Goal: Task Accomplishment & Management: Complete application form

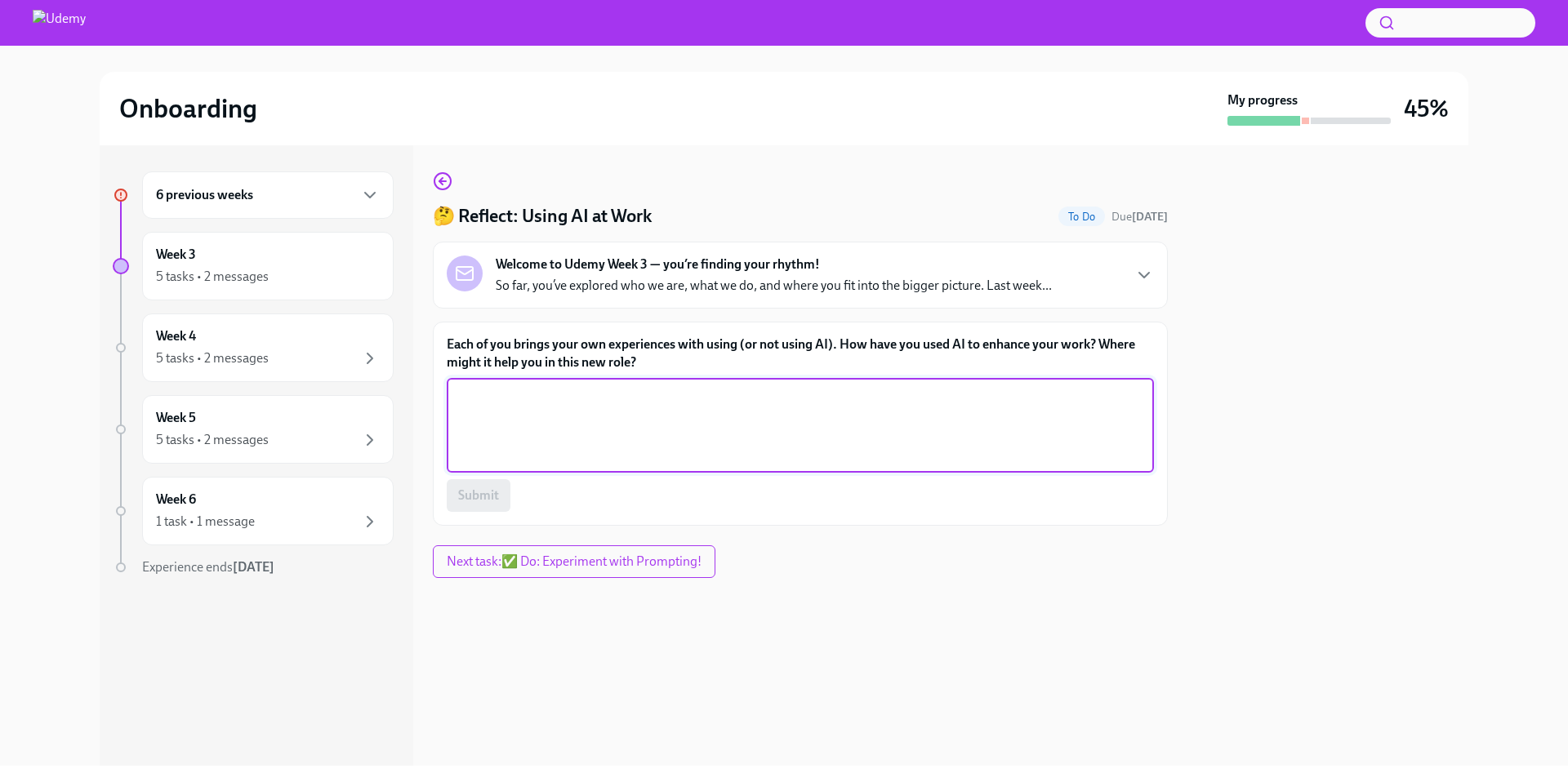
click at [558, 403] on textarea "Each of you brings your own experiences with using (or not using AI). How have …" at bounding box center [800, 425] width 688 height 79
paste textarea "I had it draft emails for me or propose ideas for marketing strategy discussion…"
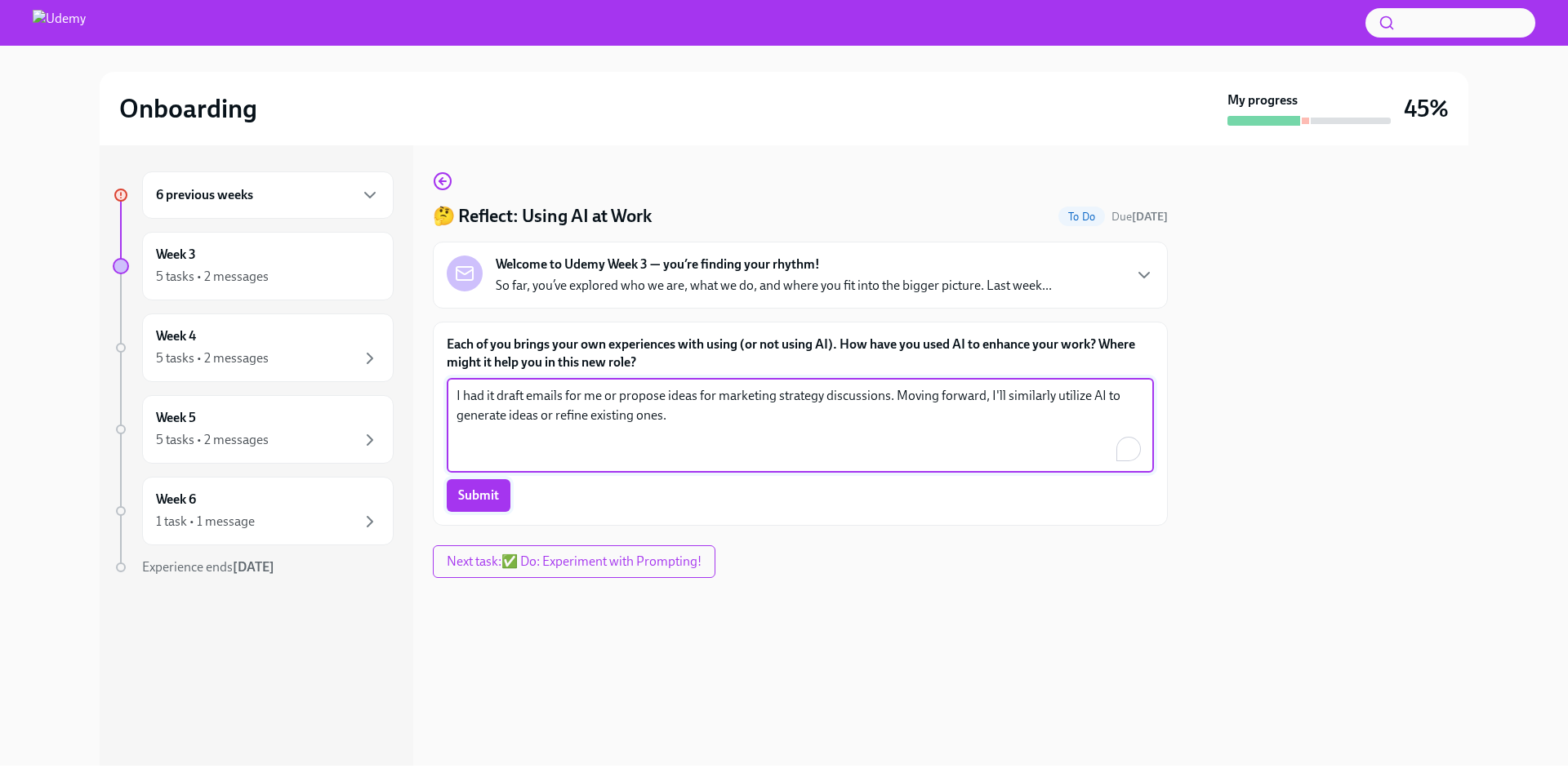
type textarea "I had it draft emails for me or propose ideas for marketing strategy discussion…"
click at [489, 500] on span "Submit" at bounding box center [479, 496] width 41 height 16
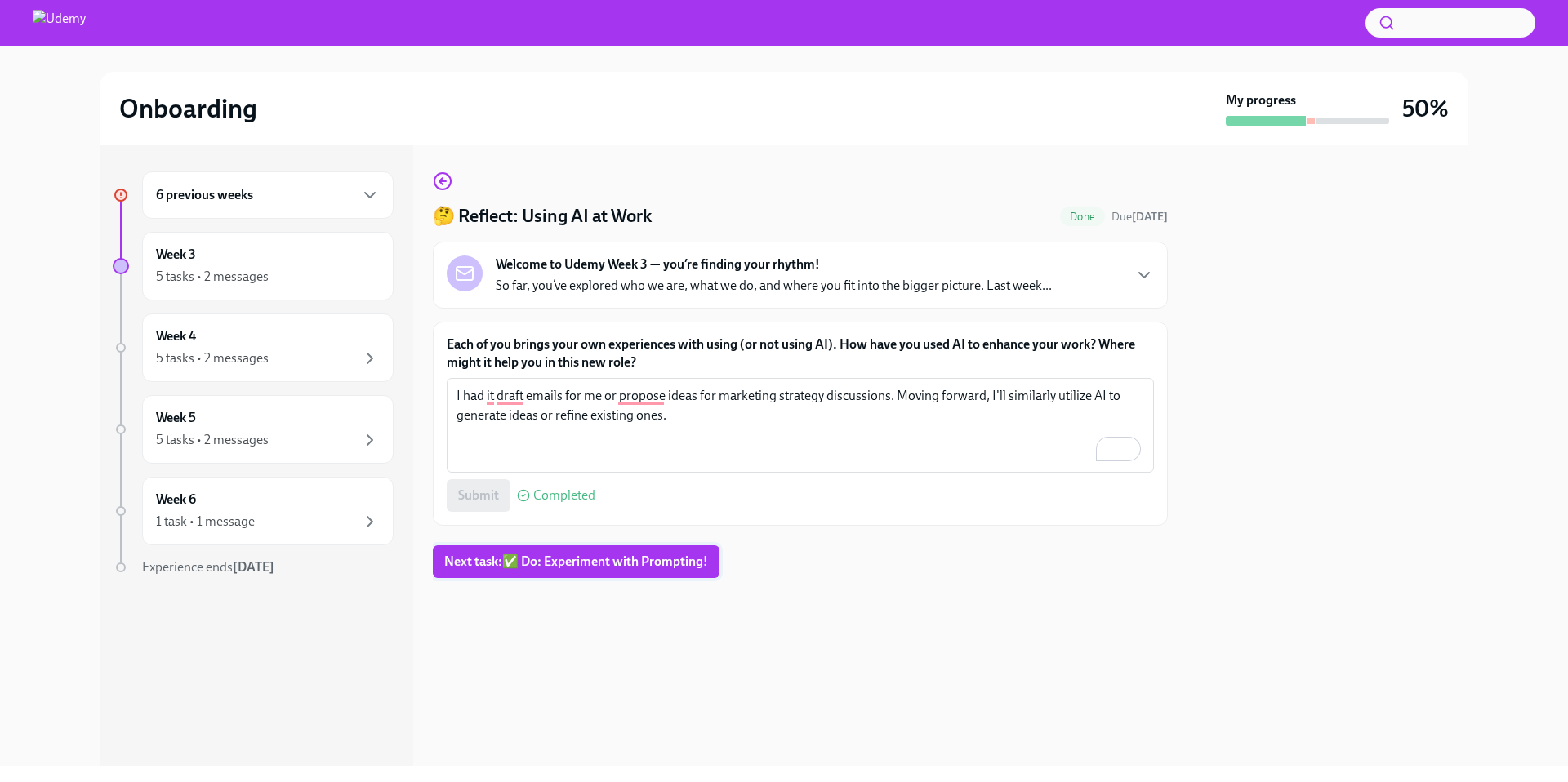
click at [615, 561] on span "Next task : ✅ Do: Experiment with Prompting!" at bounding box center [576, 562] width 264 height 16
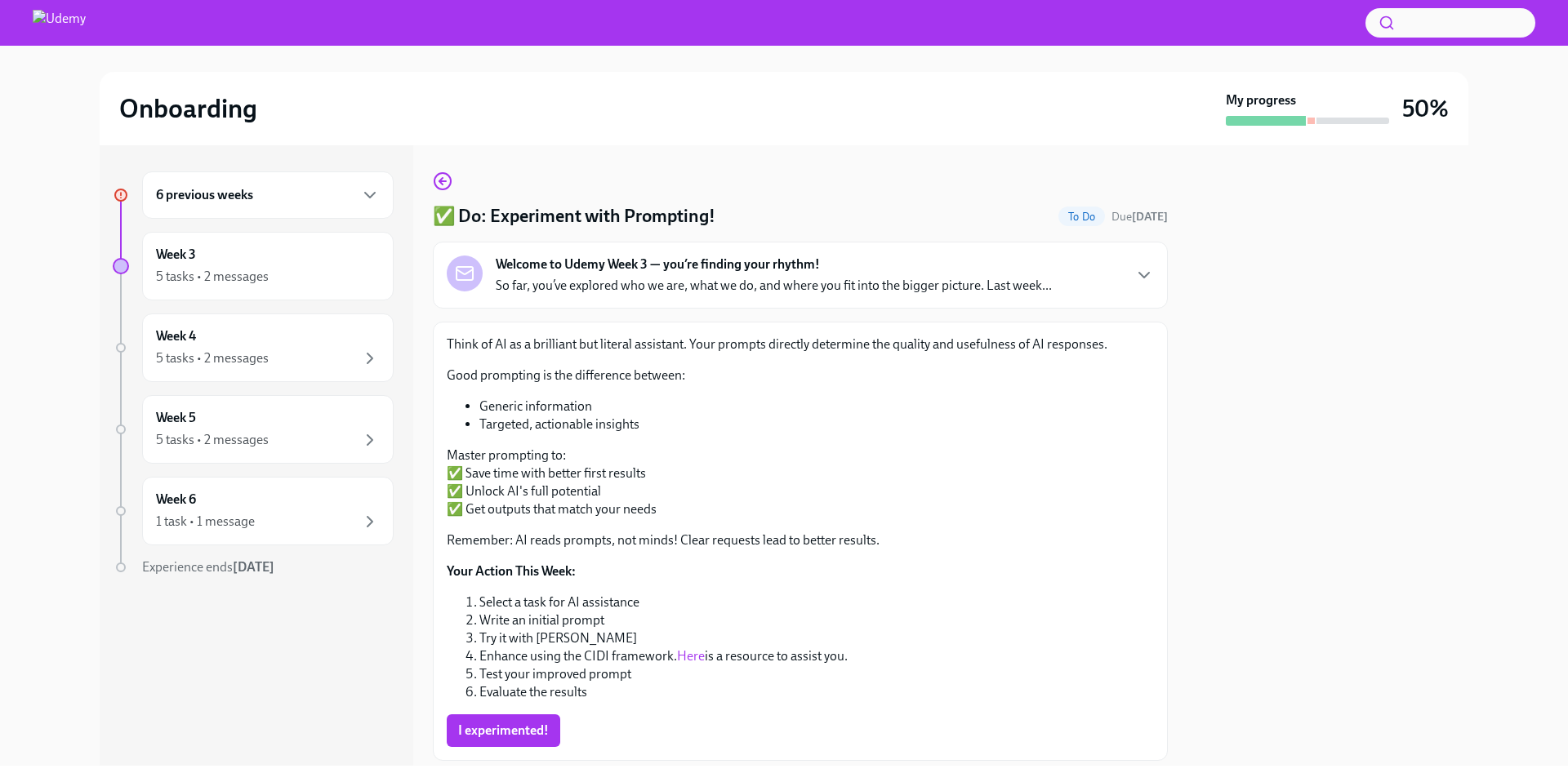
scroll to position [47, 0]
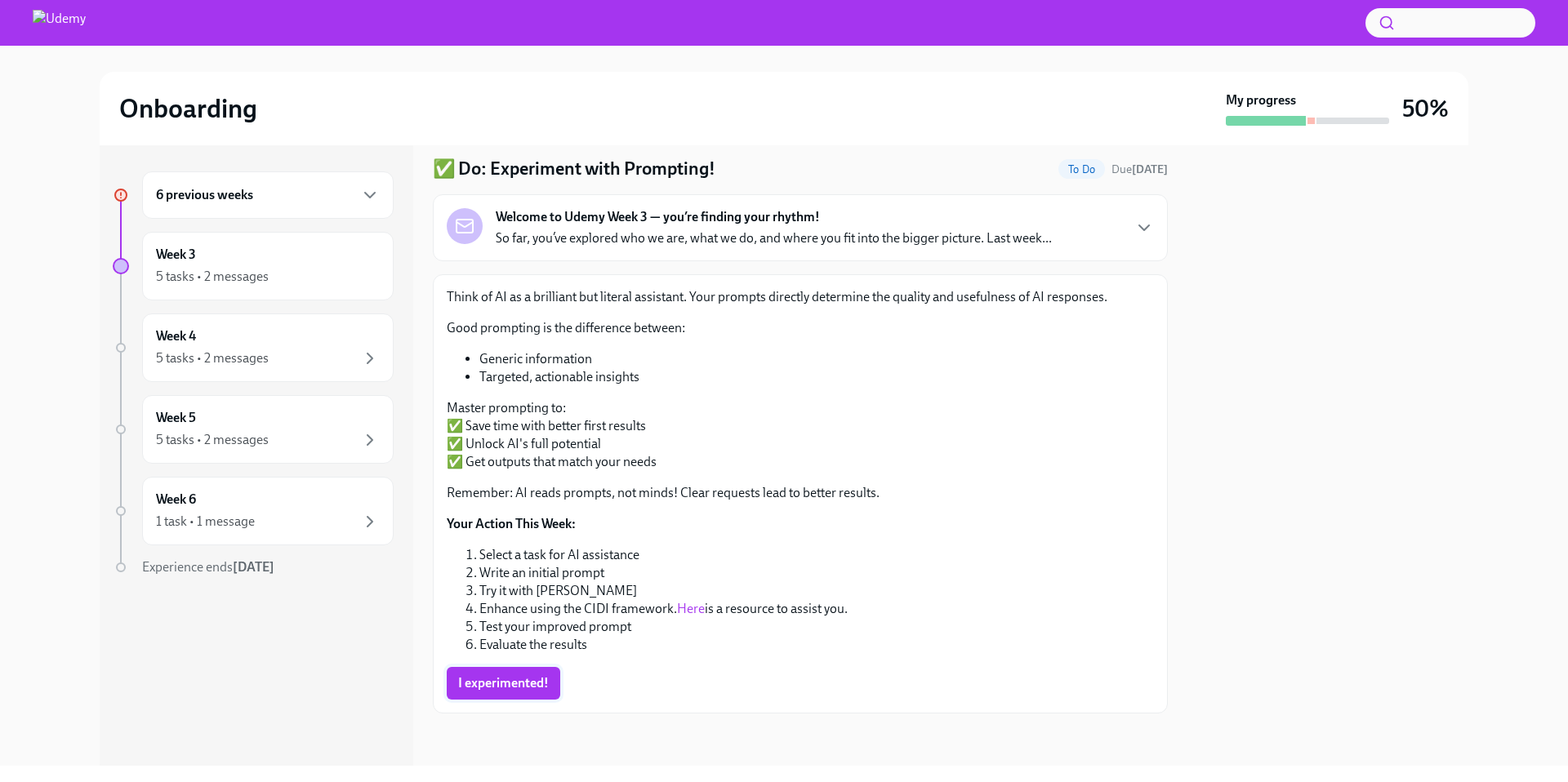
click at [513, 682] on span "I experimented!" at bounding box center [504, 683] width 91 height 16
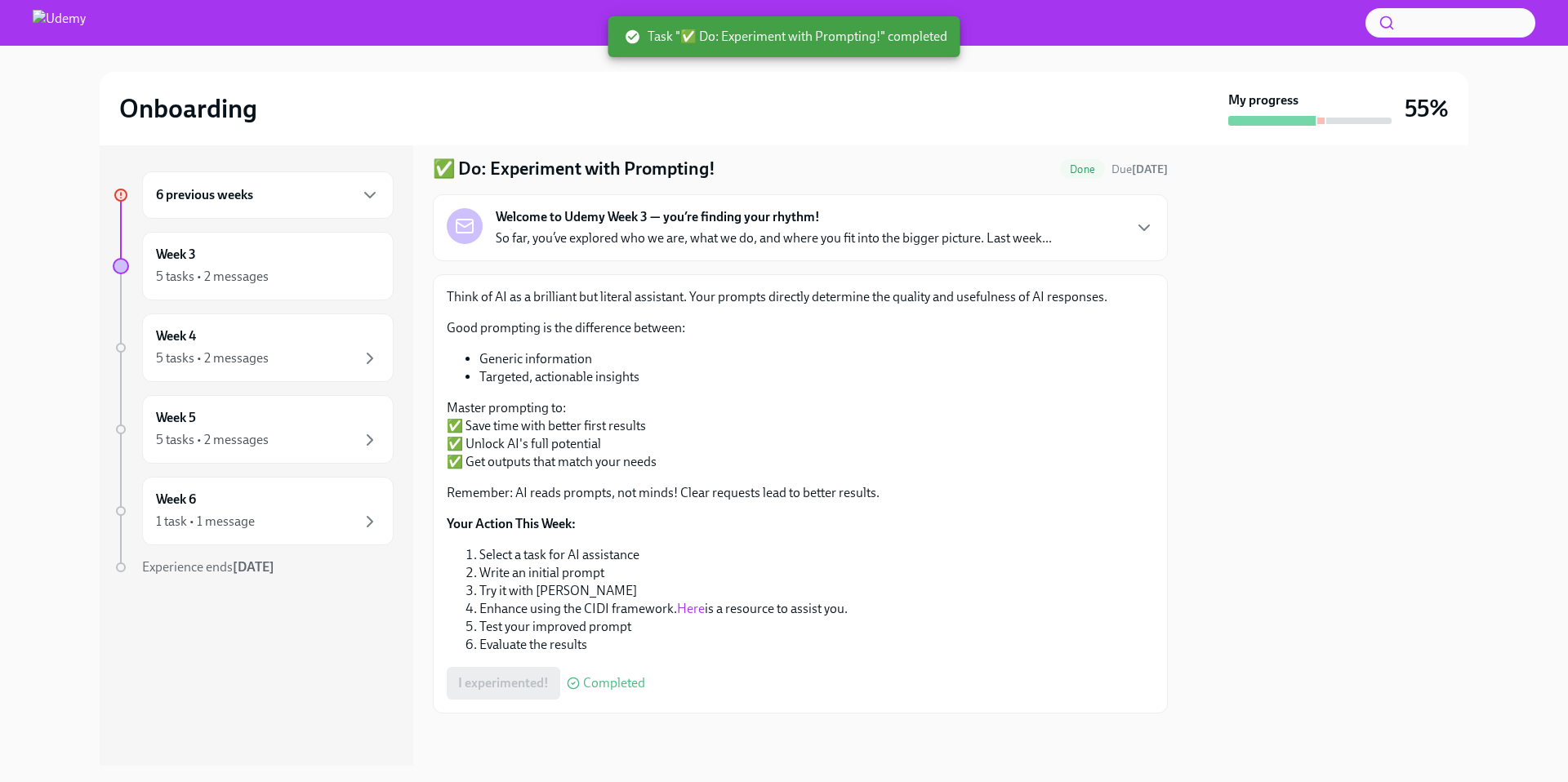
click at [611, 407] on p "Master prompting to: ✅ Save time with better first results ✅ Unlock AI's full p…" at bounding box center [800, 435] width 708 height 72
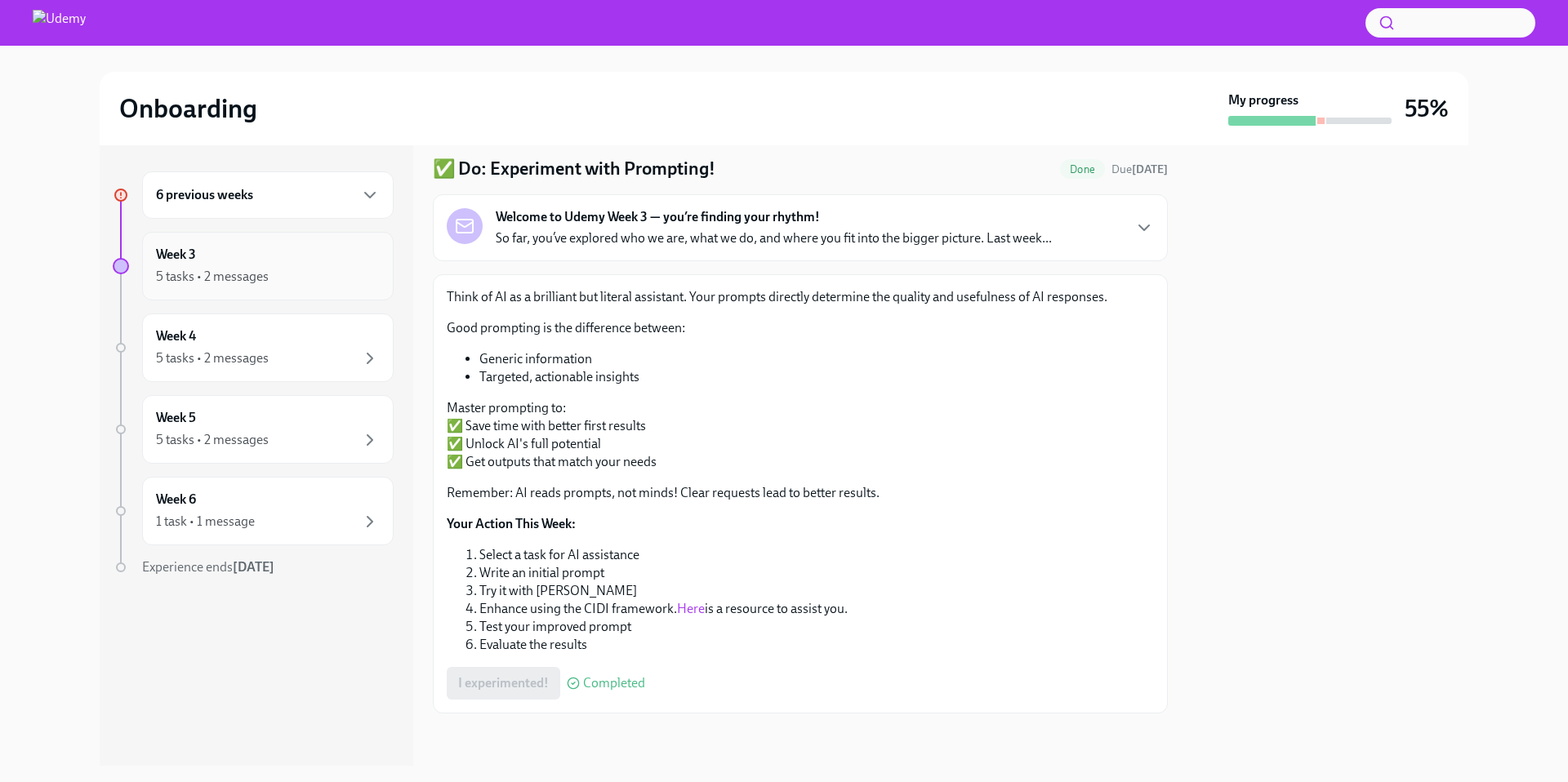
click at [269, 281] on div "5 tasks • 2 messages" at bounding box center [267, 277] width 224 height 20
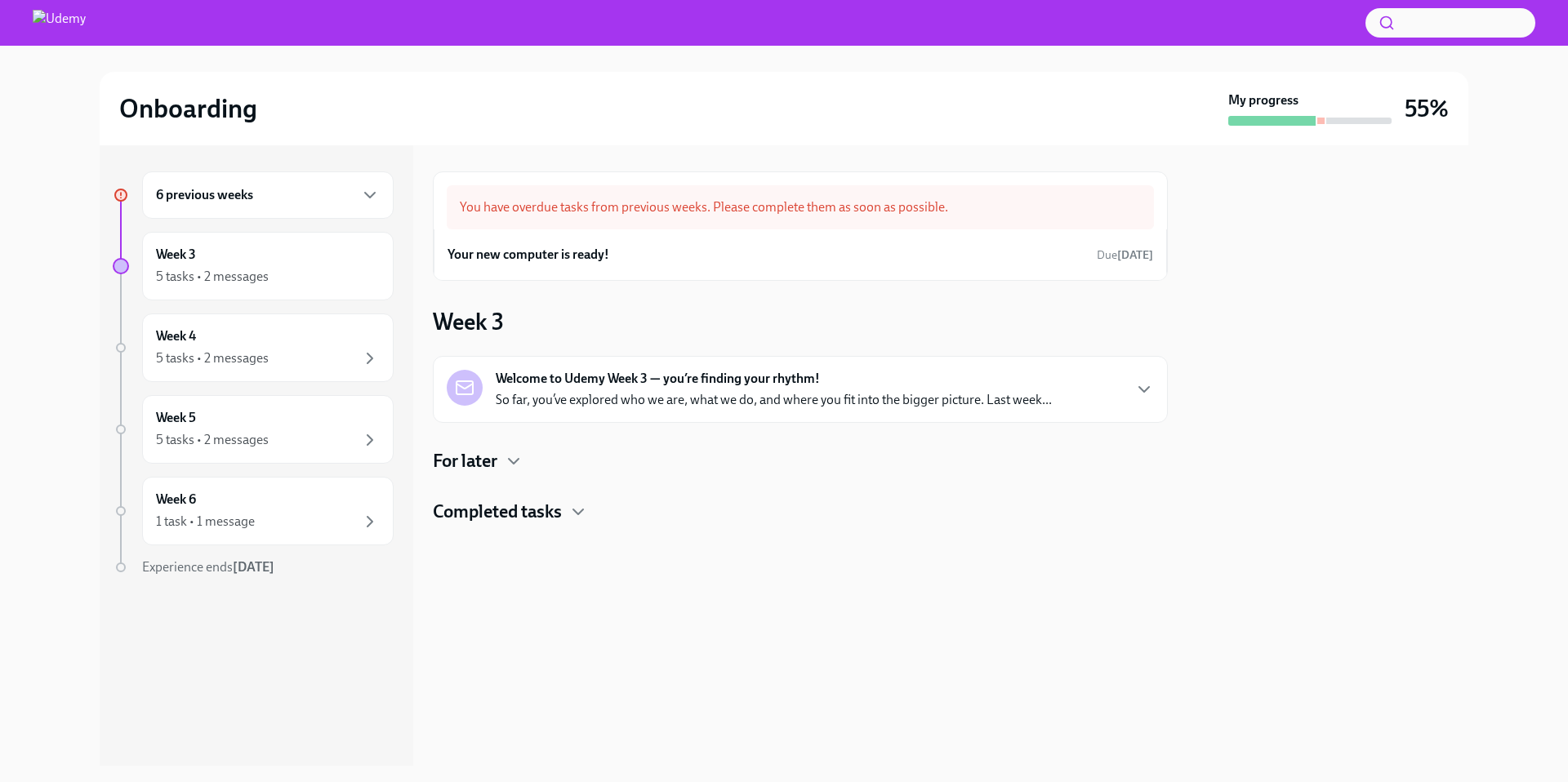
click at [539, 469] on div "For later" at bounding box center [800, 461] width 735 height 24
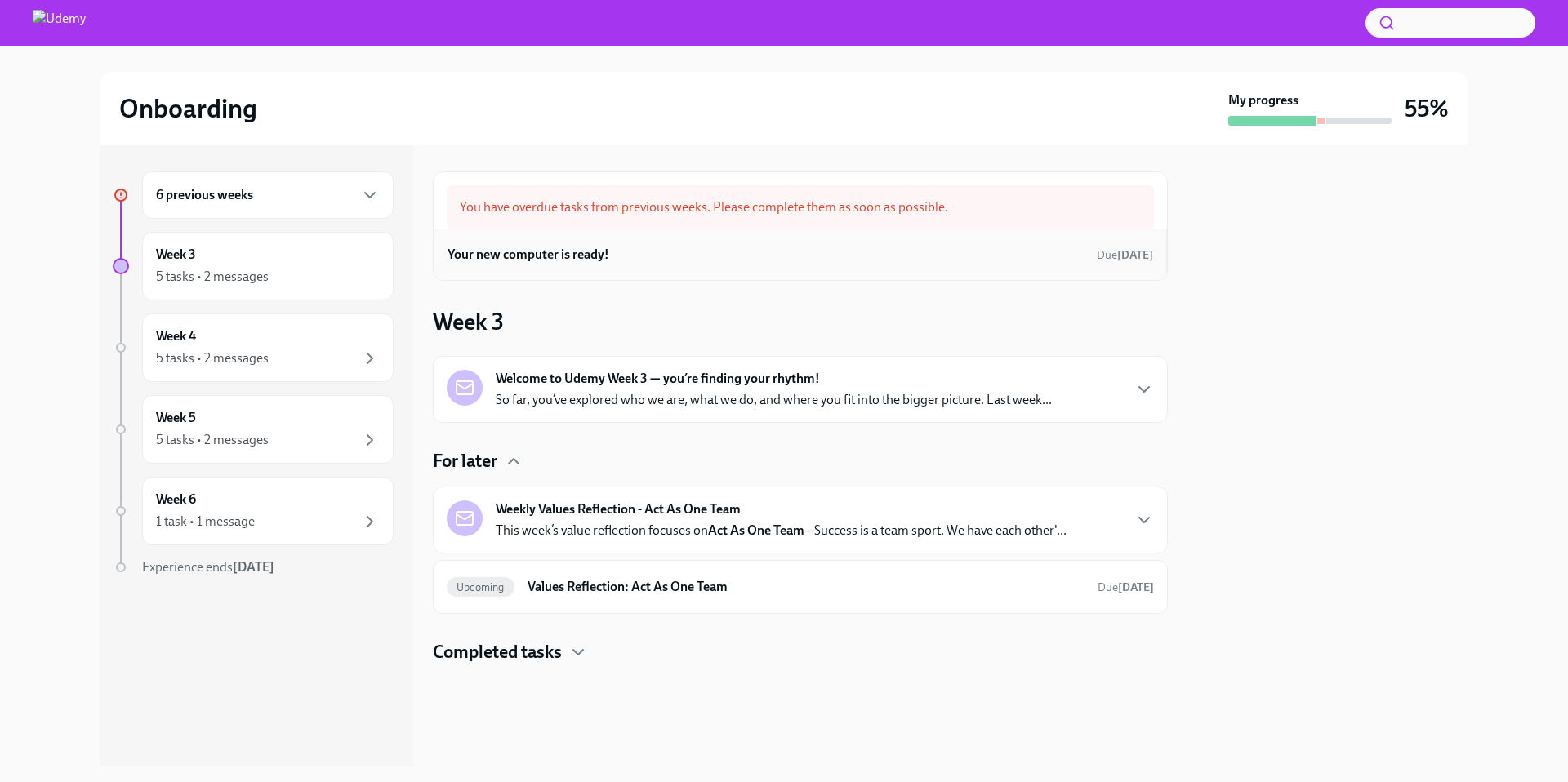
click at [587, 264] on div "Your new computer is ready! Due [DATE]" at bounding box center [800, 255] width 706 height 24
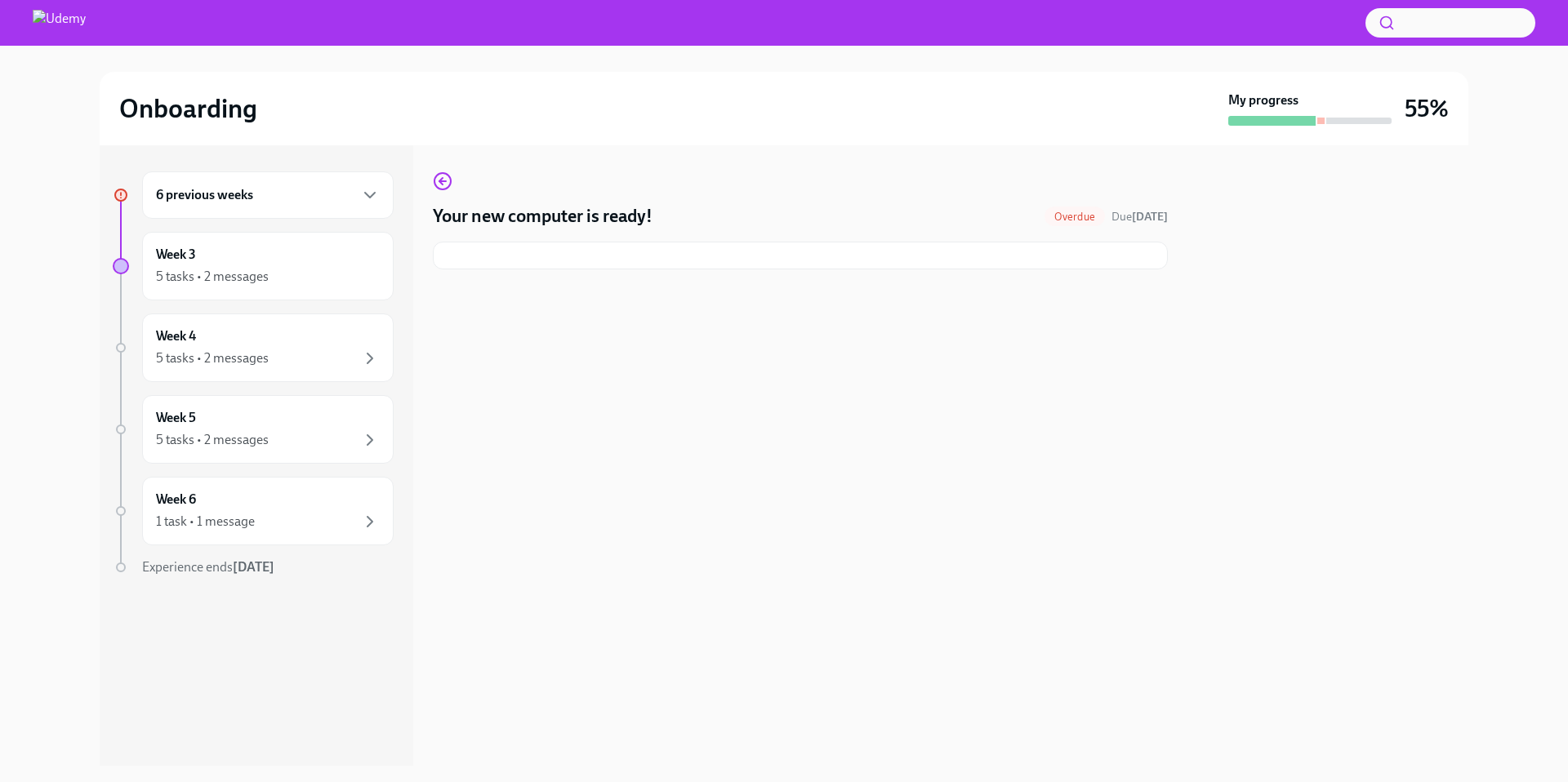
click at [567, 211] on h4 "Your new computer is ready!" at bounding box center [543, 216] width 219 height 24
click at [451, 176] on icon "button" at bounding box center [443, 181] width 20 height 20
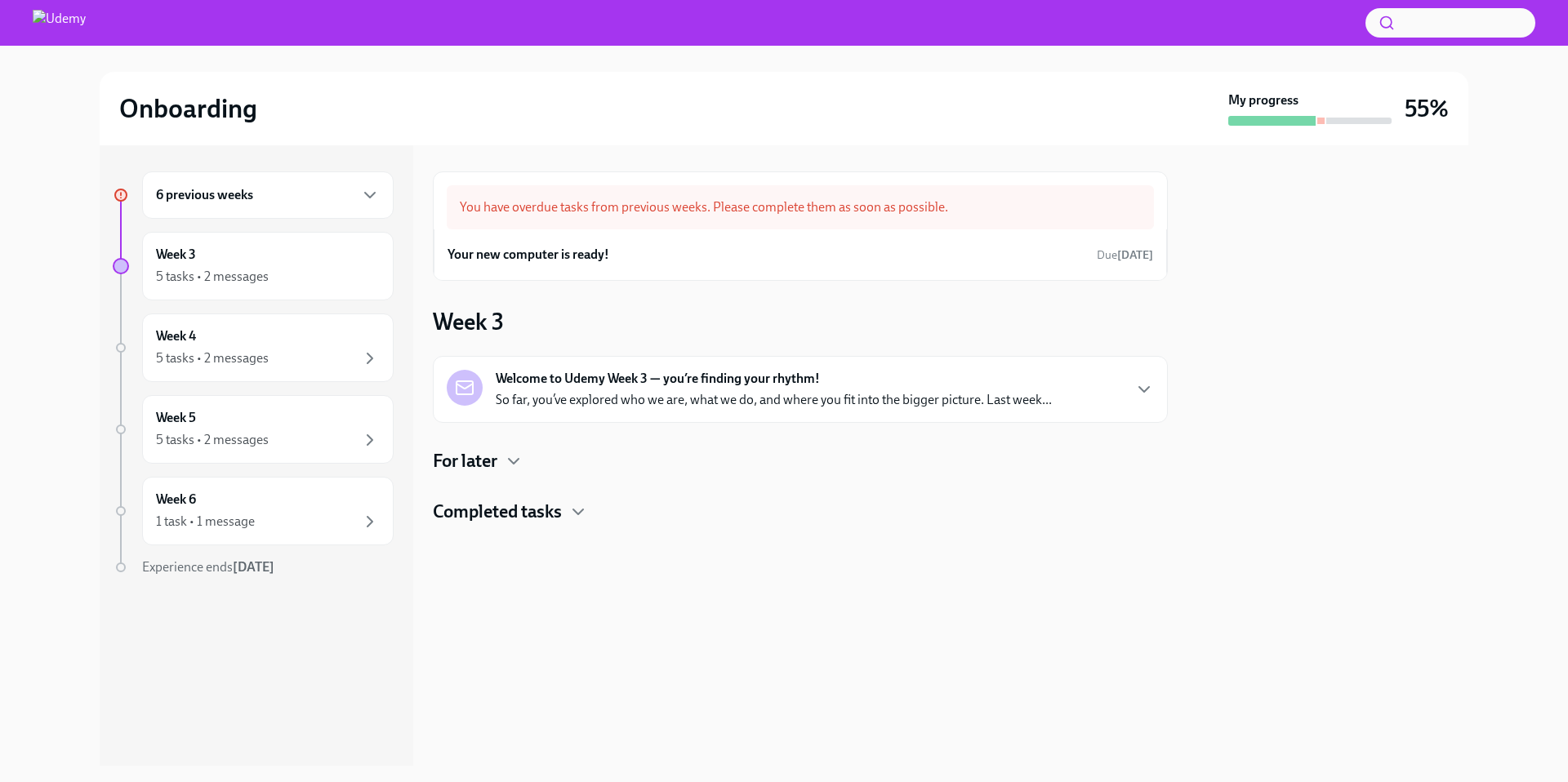
click at [764, 391] on p "So far, you’ve explored who we are, what we do, and where you fit into the bigg…" at bounding box center [774, 401] width 557 height 18
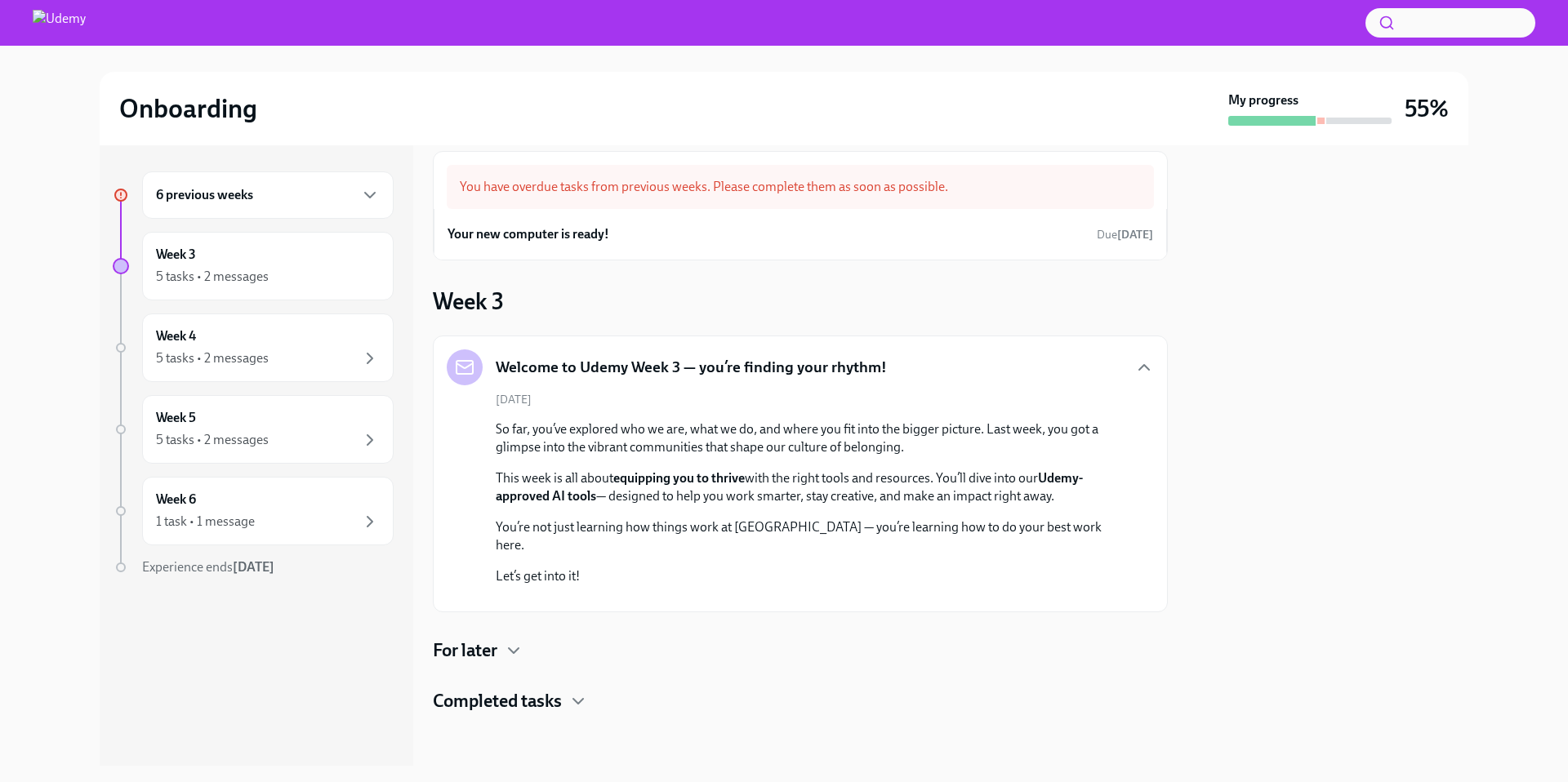
scroll to position [239, 0]
click at [505, 653] on icon "button" at bounding box center [514, 652] width 20 height 20
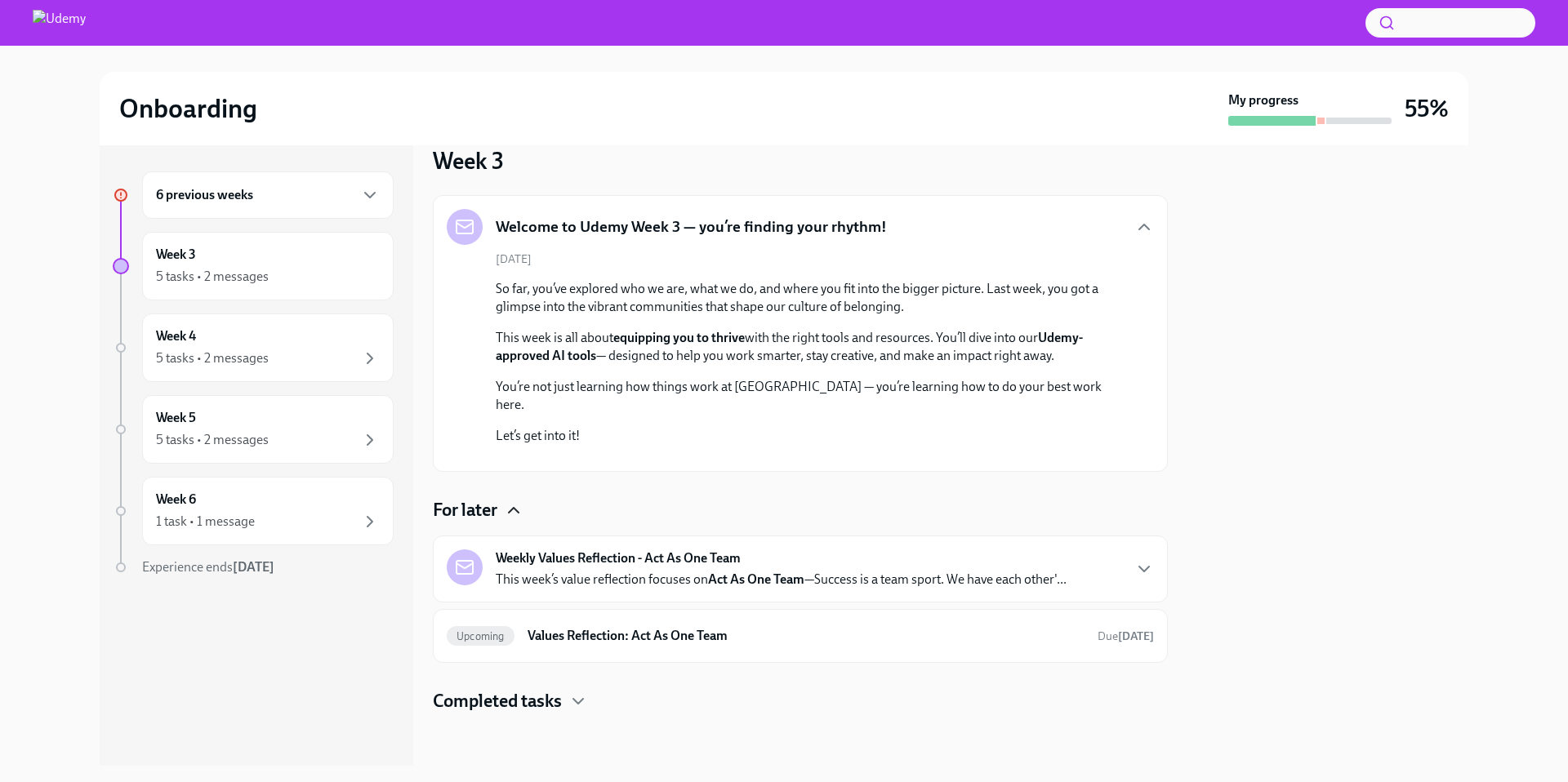
scroll to position [380, 0]
click at [686, 593] on div "Weekly Values Reflection - Act As One Team This week’s value reflection focuses…" at bounding box center [800, 569] width 735 height 67
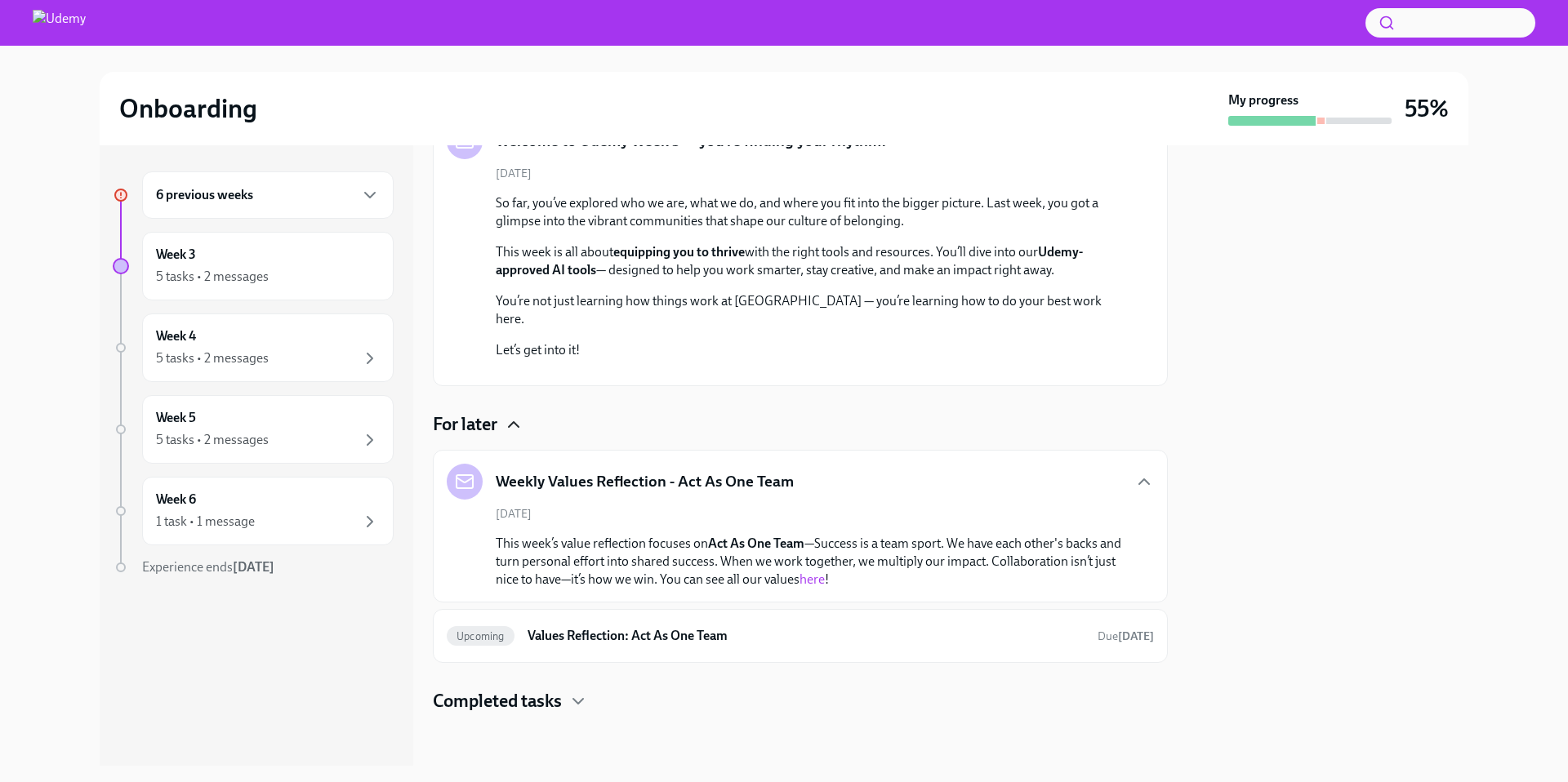
scroll to position [466, 0]
click at [723, 574] on p "This week’s value reflection focuses on Act As One Team —Success is a team spor…" at bounding box center [812, 561] width 633 height 53
click at [566, 687] on div "Welcome to Udemy Week 3 — you’re finding your rhythm! [DATE] So far, you’ve exp…" at bounding box center [800, 411] width 735 height 604
click at [309, 272] on div "5 tasks • 2 messages" at bounding box center [267, 277] width 224 height 20
